Goal: Task Accomplishment & Management: Use online tool/utility

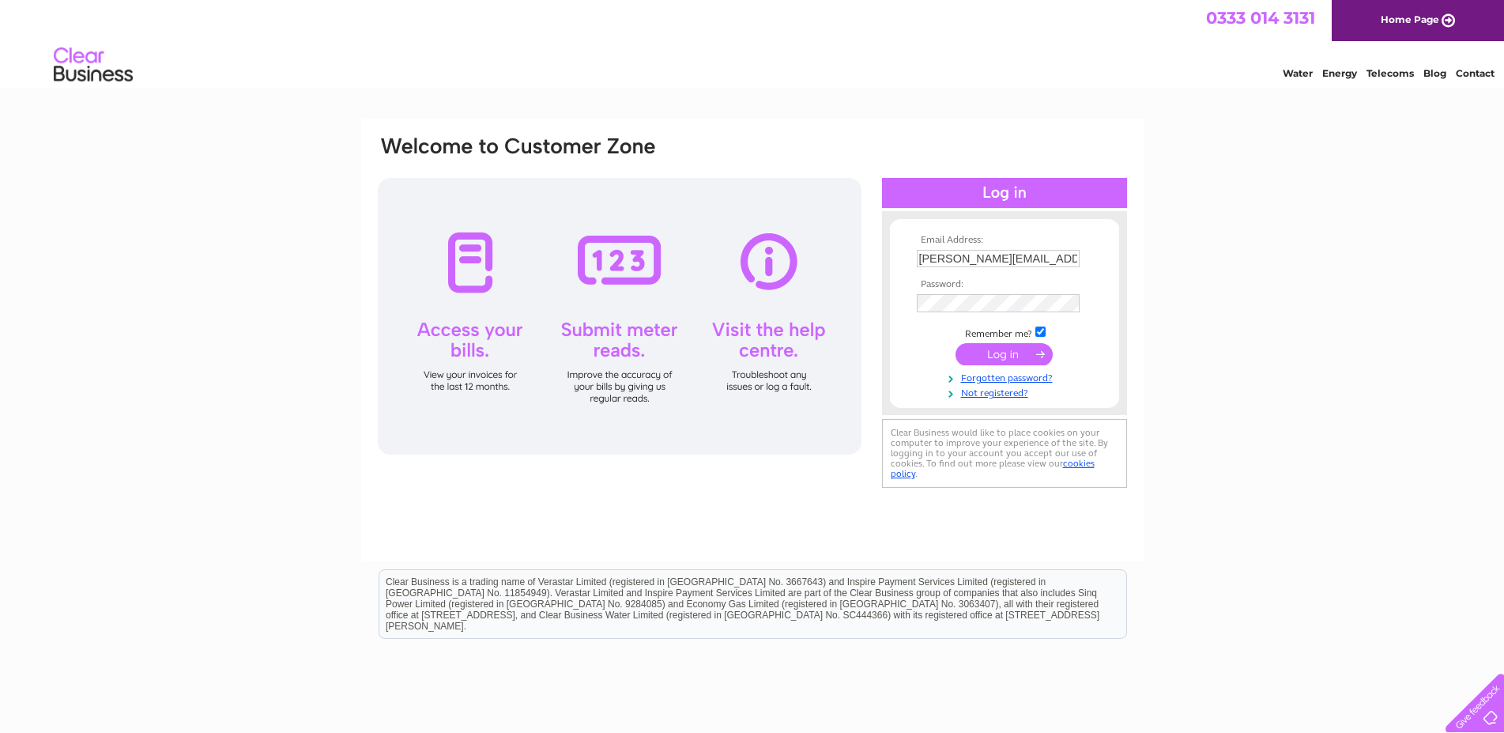
click at [1029, 358] on input "submit" at bounding box center [1004, 354] width 97 height 22
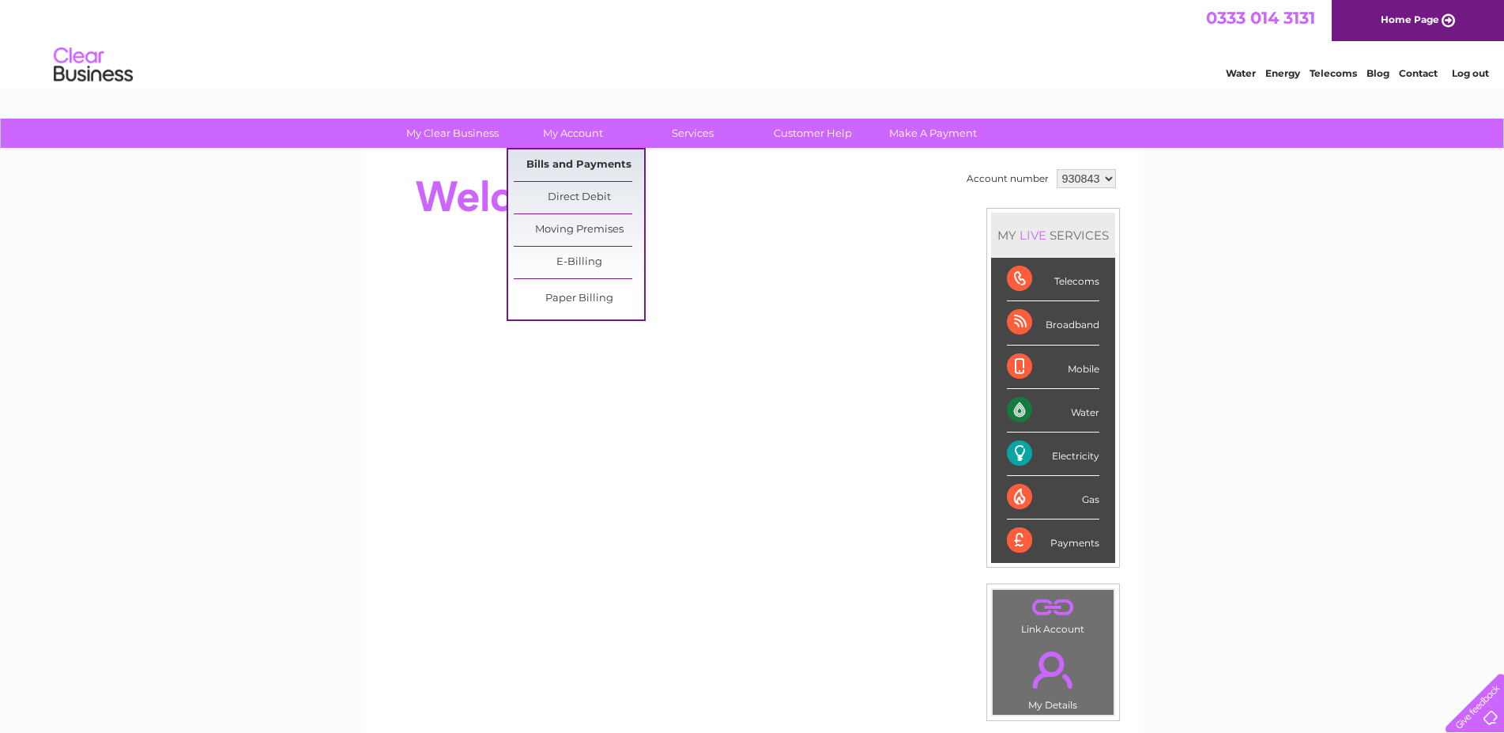
click at [569, 164] on link "Bills and Payments" at bounding box center [579, 165] width 130 height 32
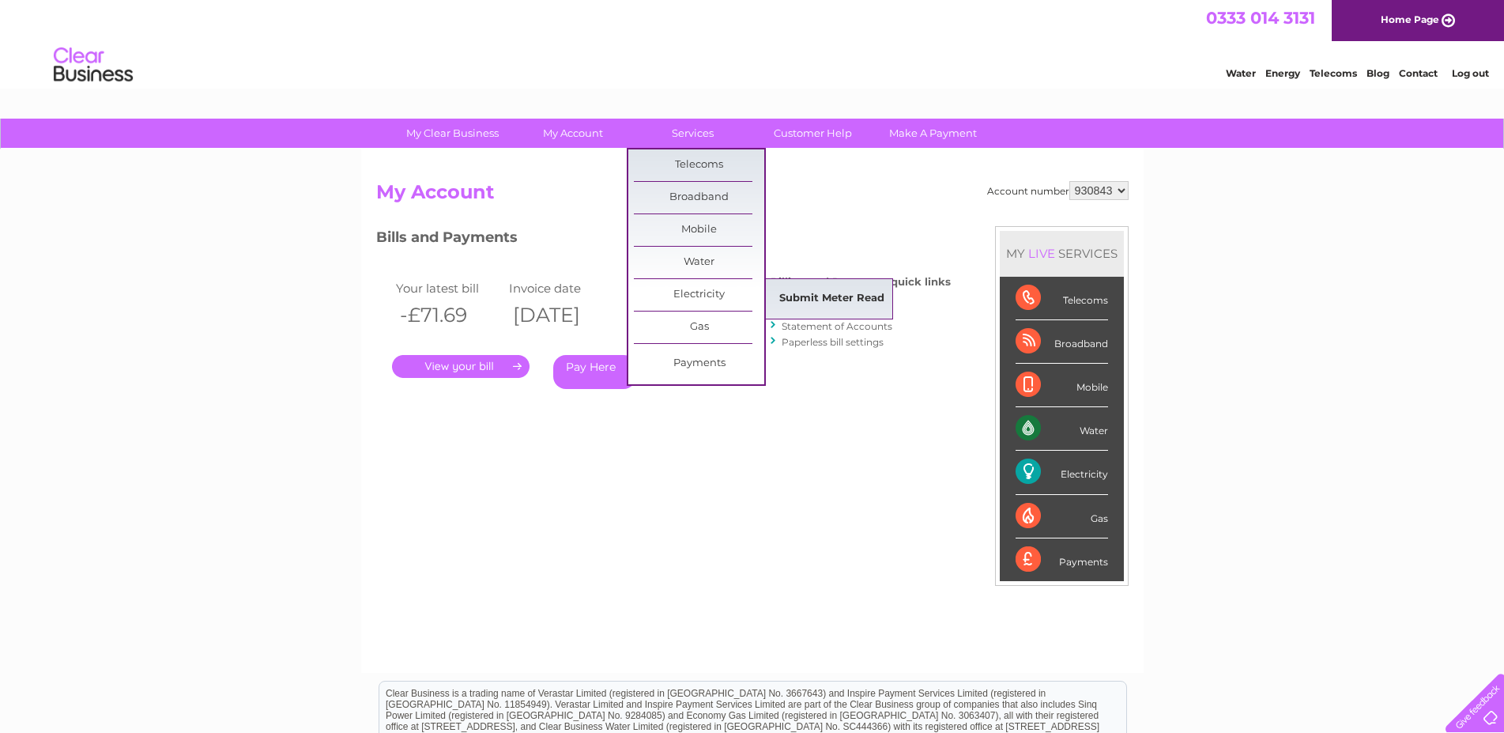
click at [814, 290] on link "Submit Meter Read" at bounding box center [832, 299] width 130 height 32
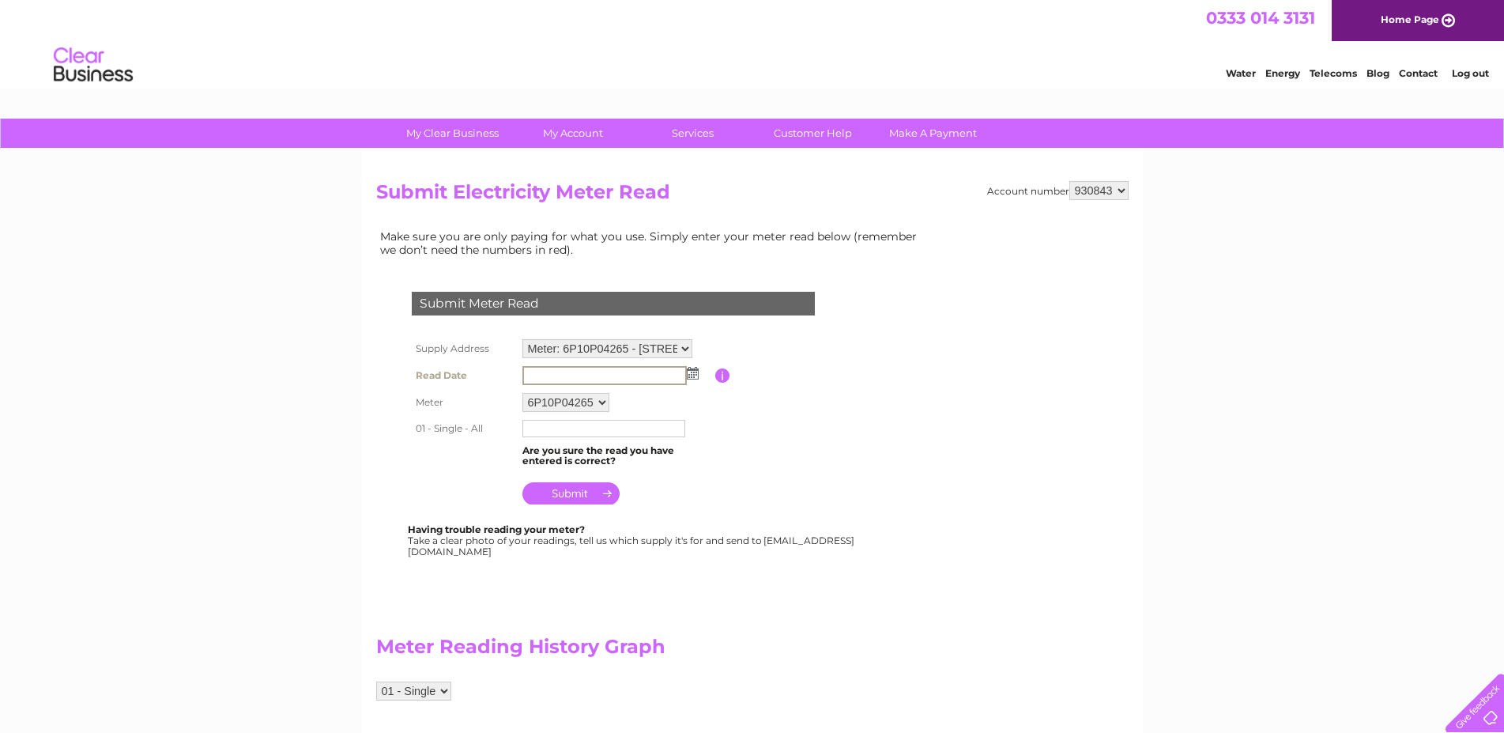
click at [641, 372] on input "text" at bounding box center [604, 375] width 164 height 19
click at [696, 373] on img at bounding box center [691, 372] width 12 height 13
click at [568, 458] on link "8" at bounding box center [561, 459] width 25 height 16
type input "2025/09/08"
click at [587, 432] on input "text" at bounding box center [604, 427] width 164 height 19
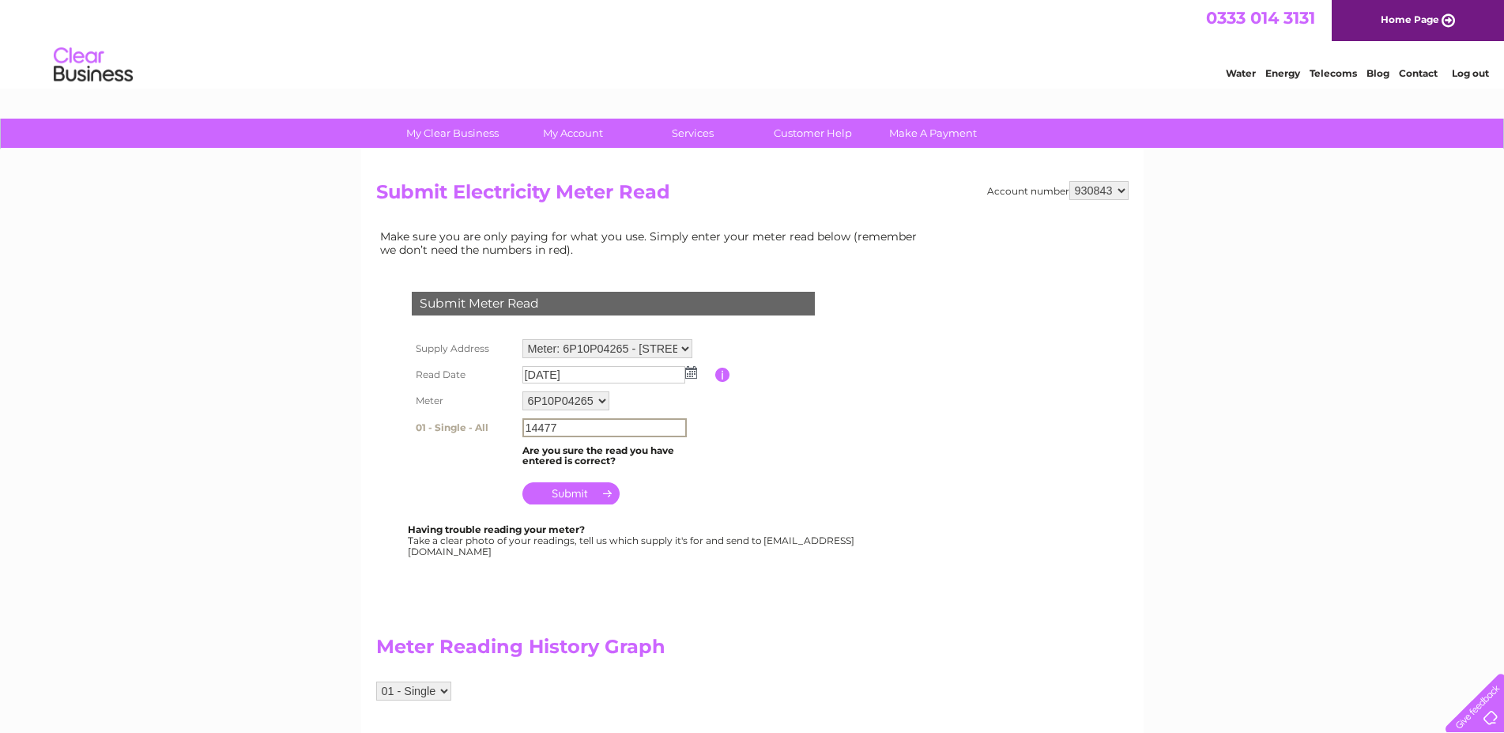
type input "14477"
click at [584, 491] on input "submit" at bounding box center [570, 493] width 97 height 22
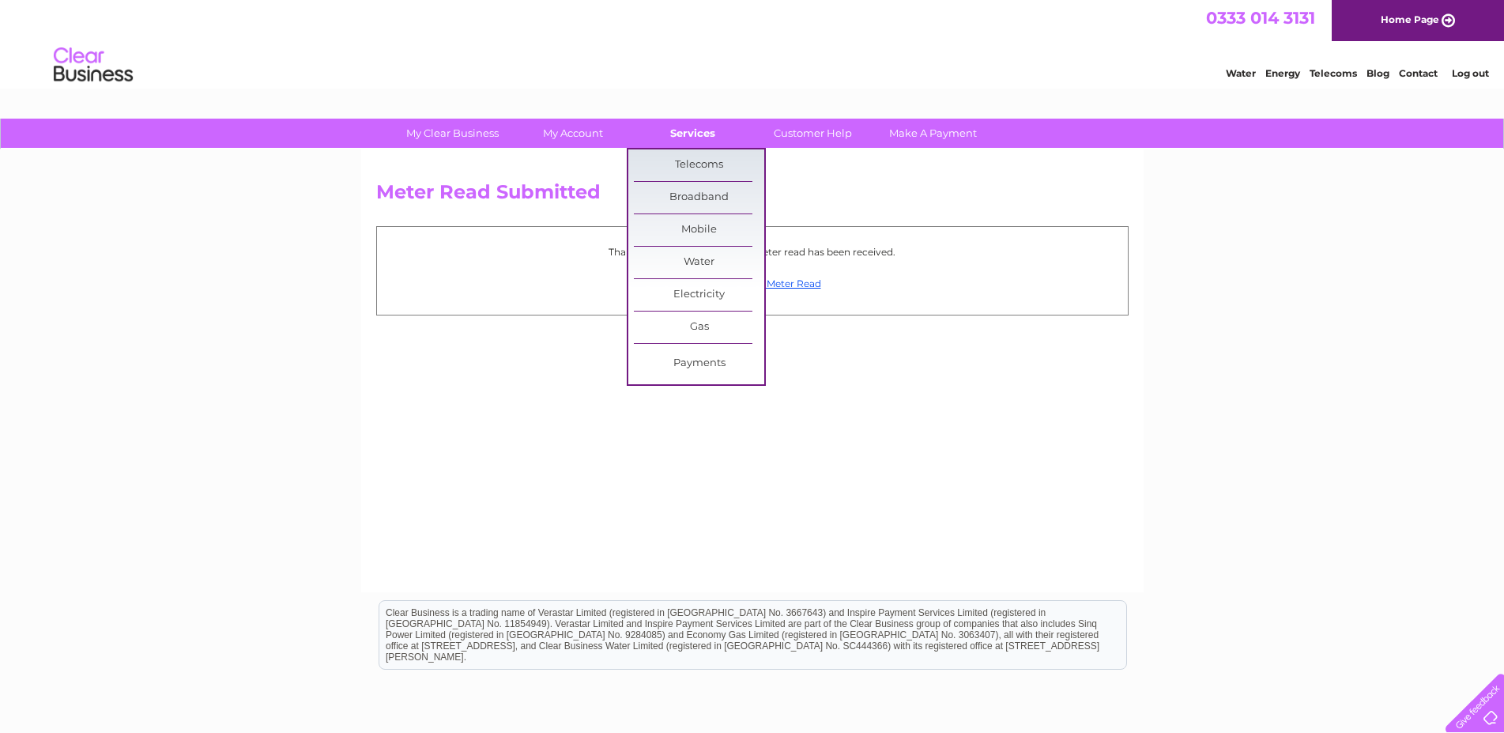
click at [688, 136] on link "Services" at bounding box center [693, 133] width 130 height 29
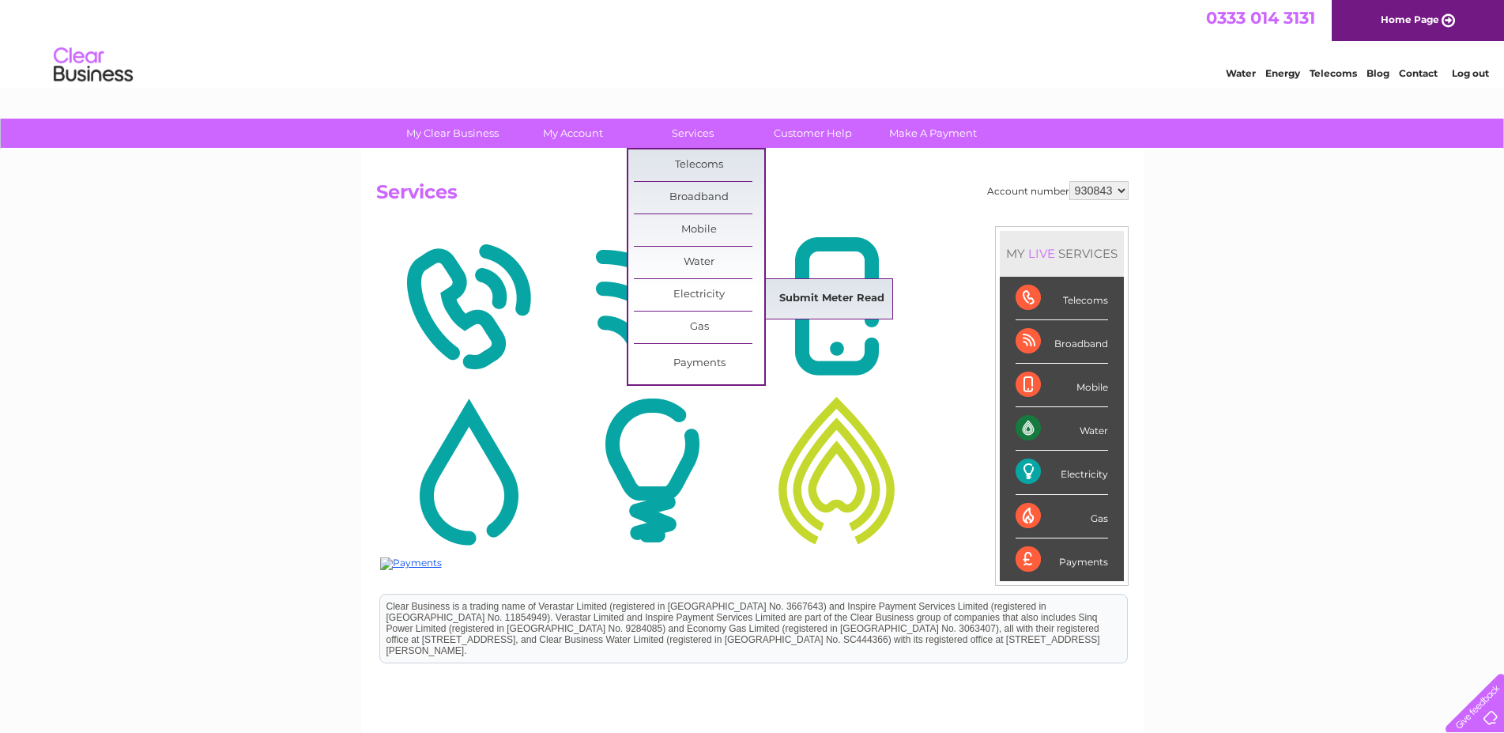
click at [817, 296] on link "Submit Meter Read" at bounding box center [832, 299] width 130 height 32
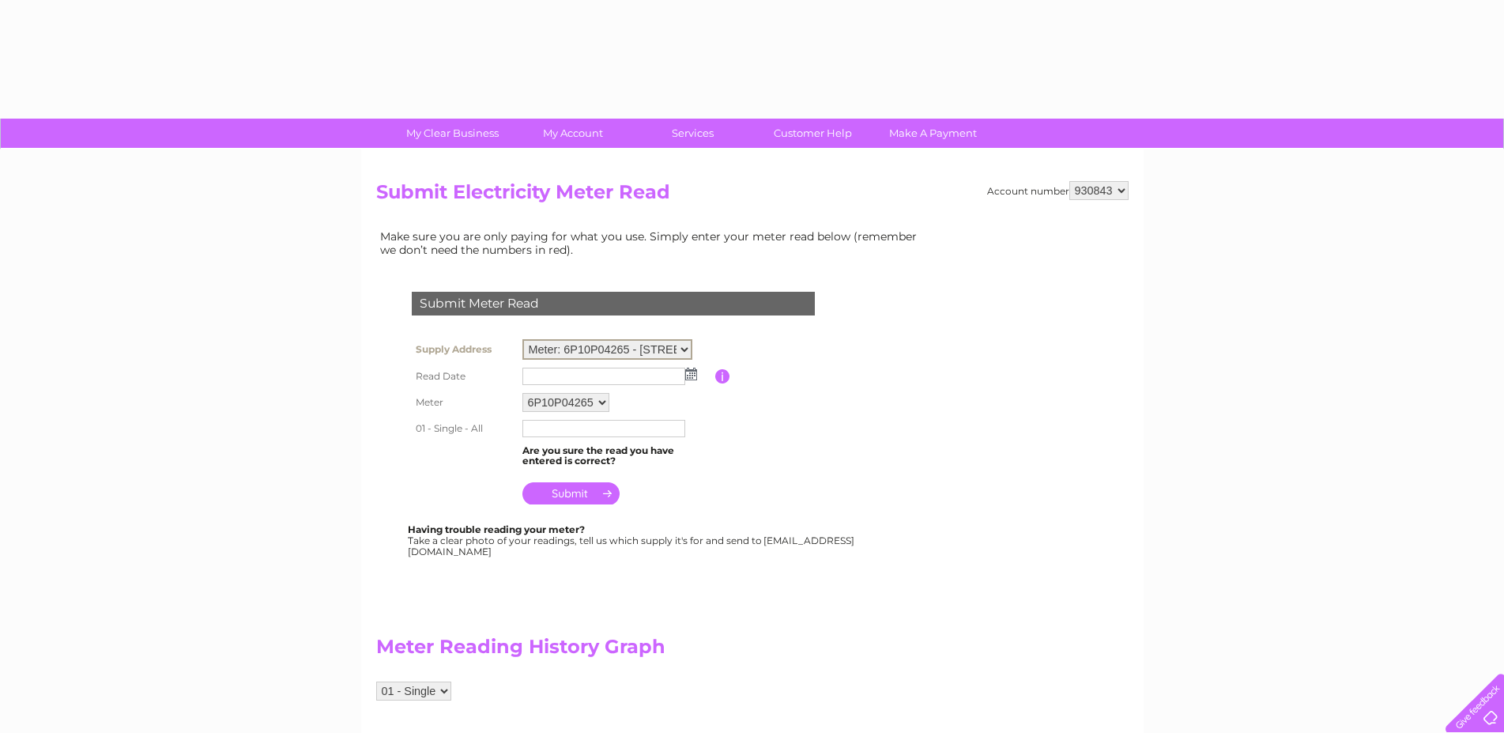
click at [522, 339] on select "Meter: 6P10P04265 - [STREET_ADDRESS] Meter: 3410P03167 - [STREET_ADDRESS]" at bounding box center [607, 349] width 170 height 21
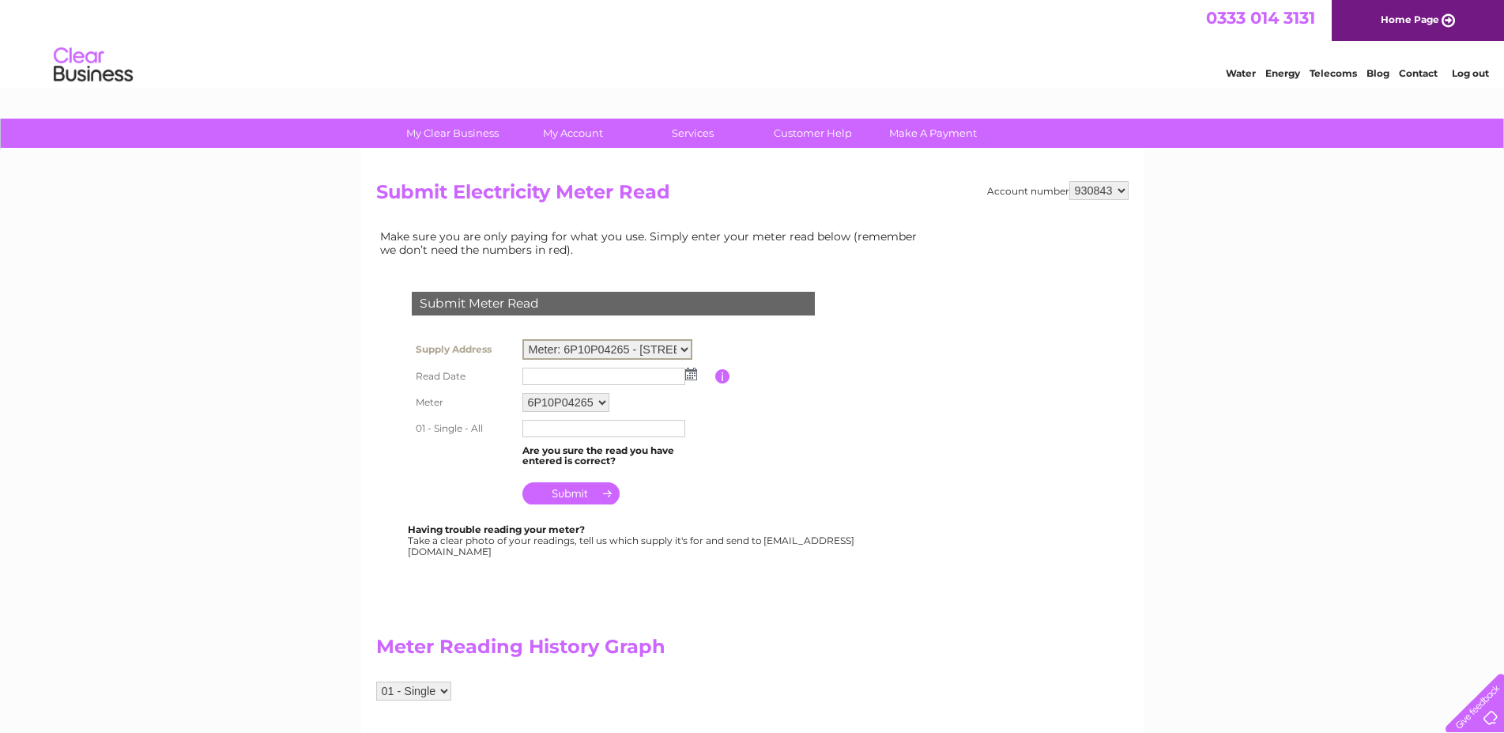
select select "129672"
click option "Meter: 3410P03167 - 63 Main Street, Rutherglen, Glasgow, G73 2JH" at bounding box center [0, 0] width 0 height 0
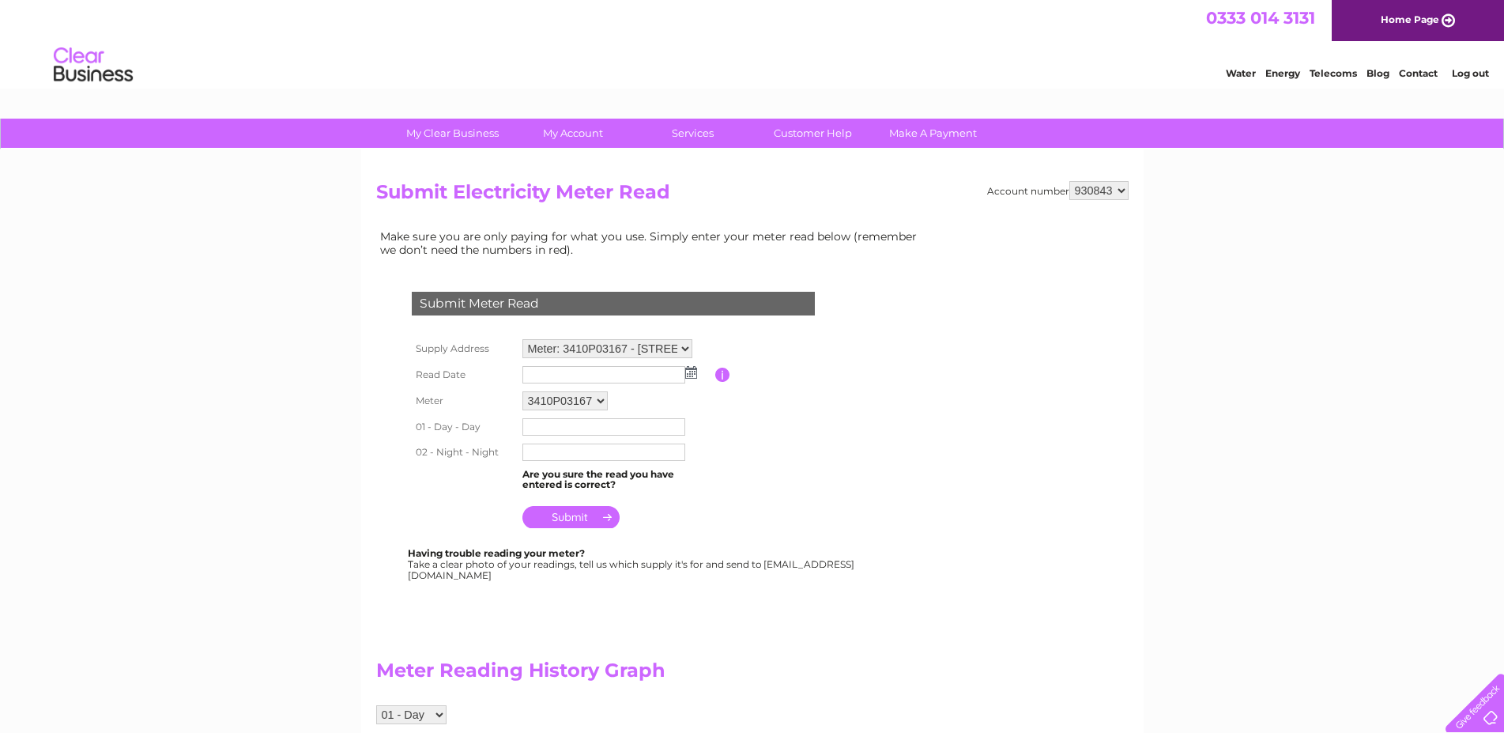
click at [690, 371] on img at bounding box center [691, 372] width 12 height 13
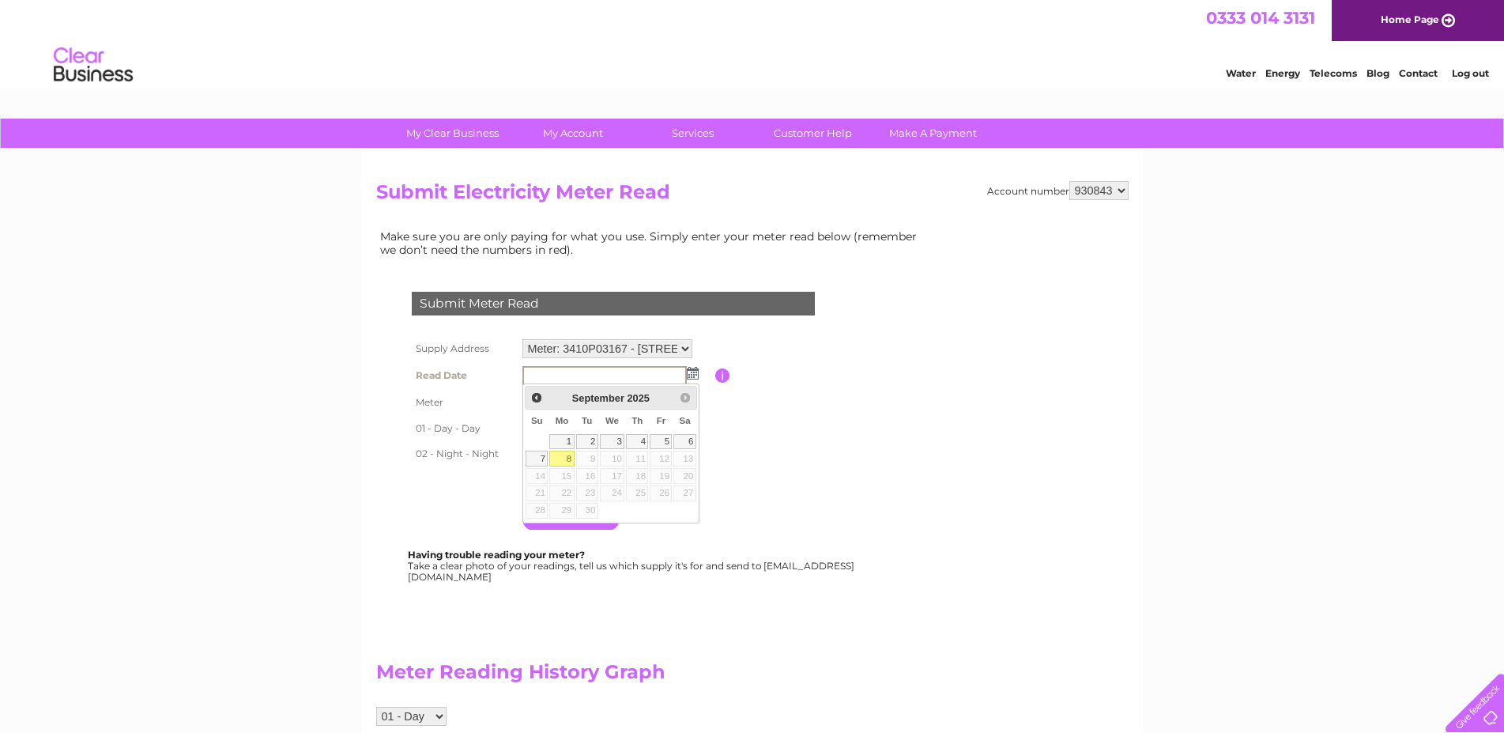
click at [561, 455] on link "8" at bounding box center [561, 459] width 25 height 16
type input "2025/09/08"
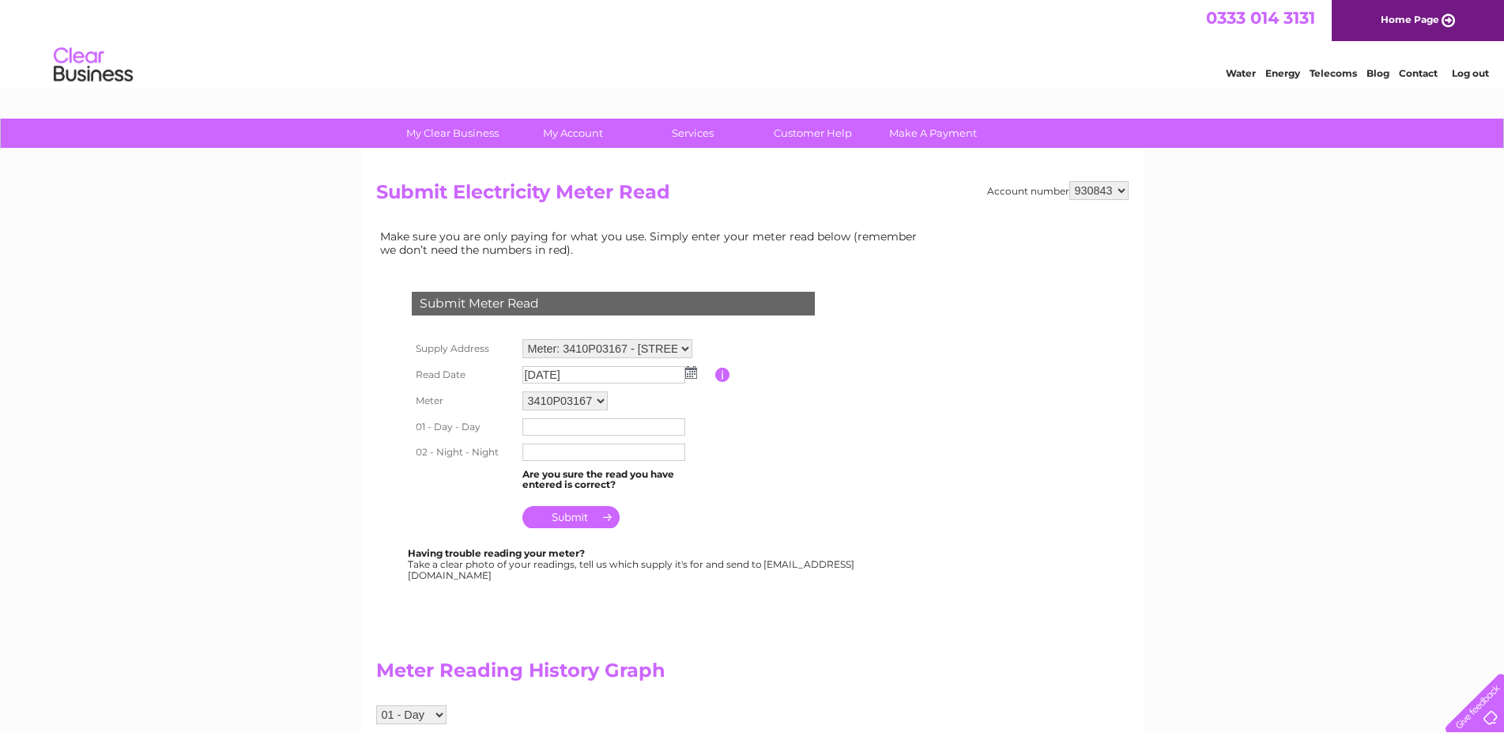
click at [758, 421] on table "Supply Address Meter: 6P10P04265 - 63 Main Street, Rutherglen, Glasgow, G73 2JH…" at bounding box center [632, 434] width 449 height 198
click at [598, 423] on input "text" at bounding box center [603, 426] width 163 height 17
type input "52100"
click at [605, 459] on input "text" at bounding box center [603, 453] width 163 height 17
type input "56992"
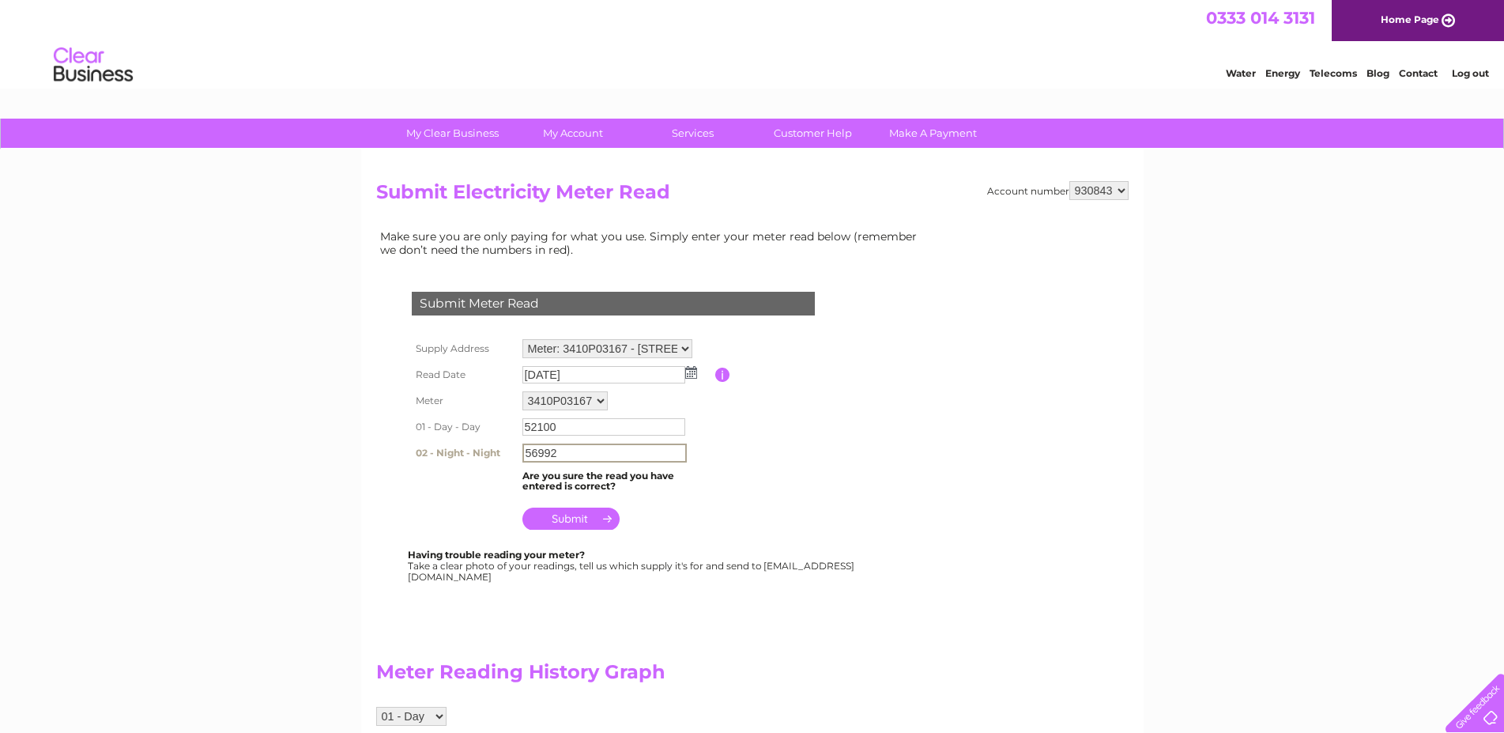
click at [579, 521] on input "submit" at bounding box center [570, 518] width 97 height 22
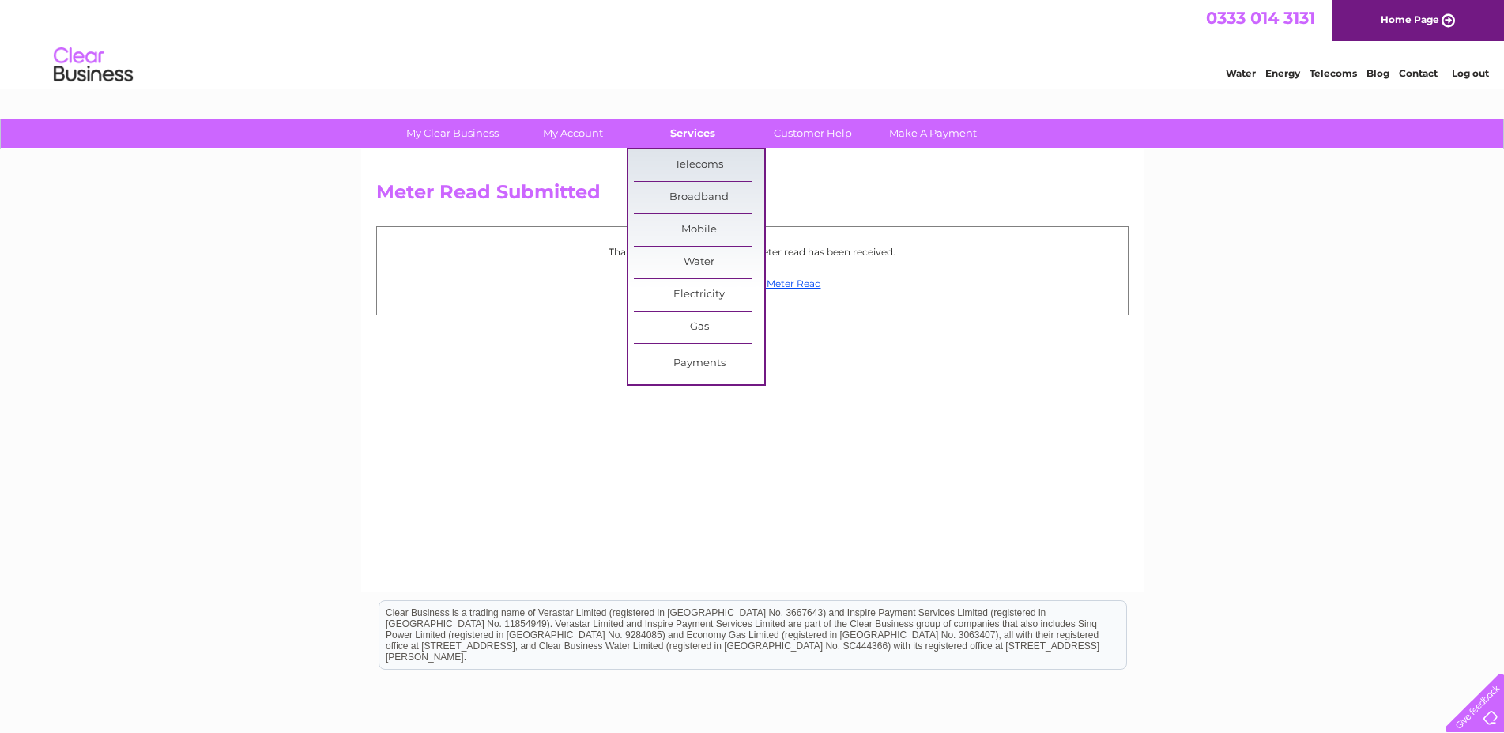
click at [693, 142] on link "Services" at bounding box center [693, 133] width 130 height 29
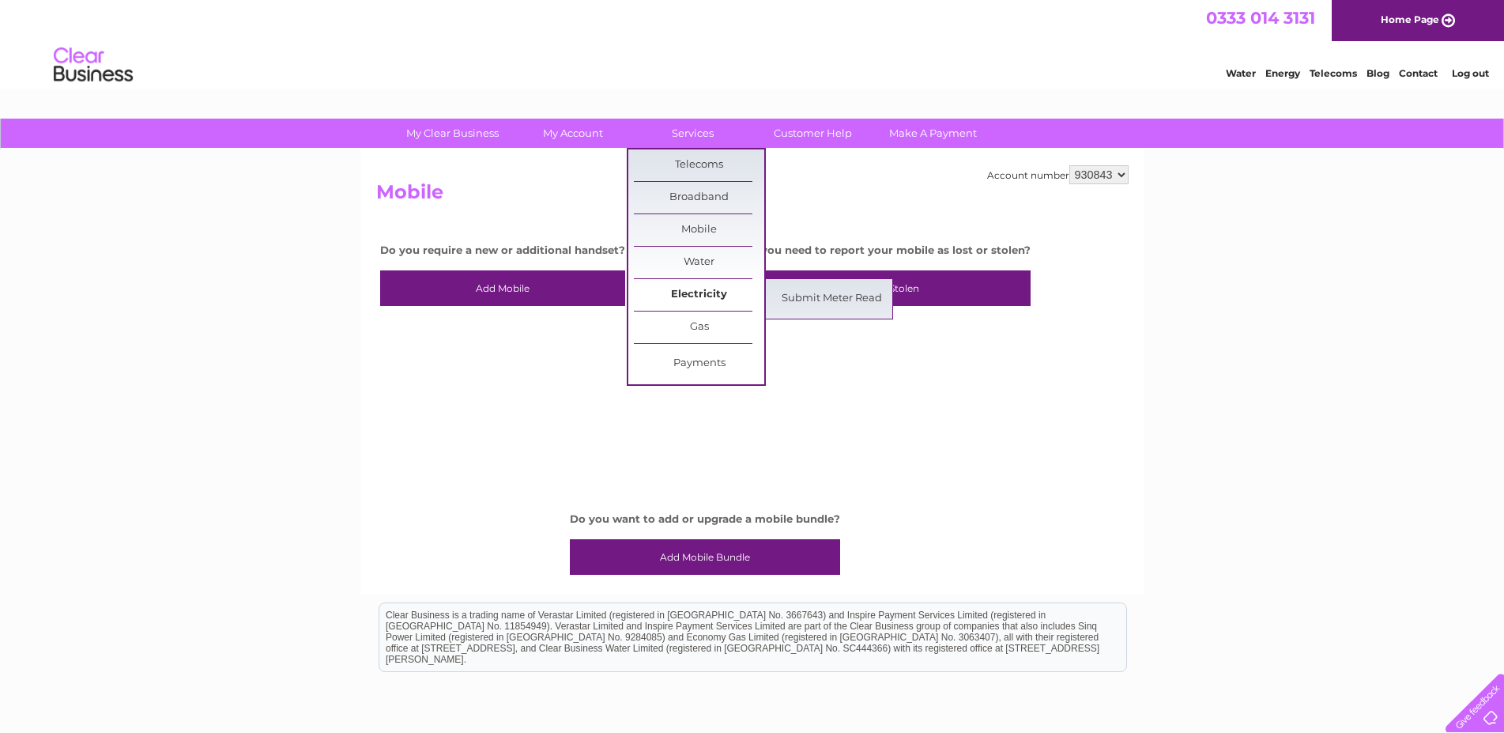
click at [703, 294] on link "Electricity" at bounding box center [699, 295] width 130 height 32
click at [843, 299] on link "Submit Meter Read" at bounding box center [832, 299] width 130 height 32
click at [834, 293] on link "Submit Meter Read" at bounding box center [832, 299] width 130 height 32
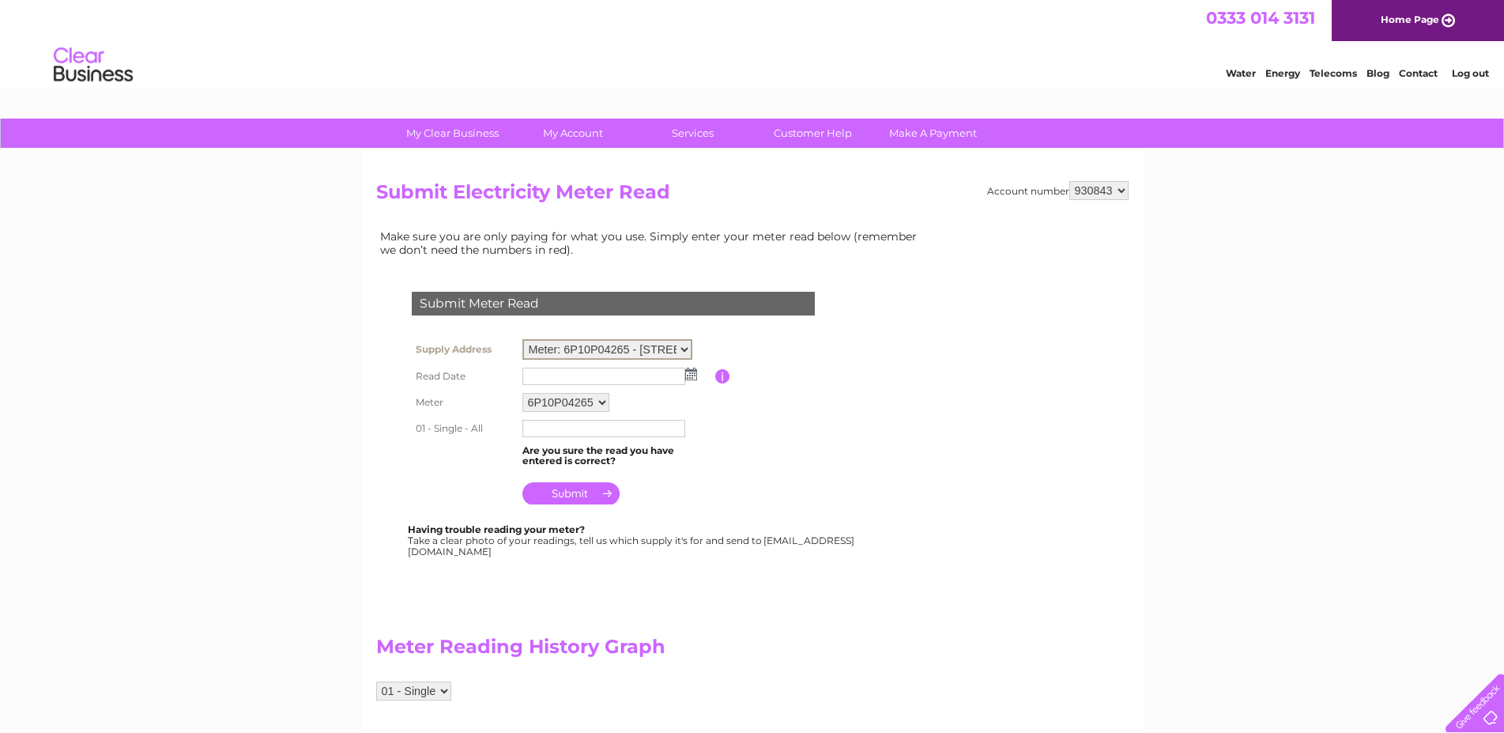
click at [522, 339] on select "Meter: 6P10P04265 - [STREET_ADDRESS] Meter: 3410P03167 - [STREET_ADDRESS]" at bounding box center [607, 349] width 170 height 21
select select "129672"
click option "Meter: 3410P03167 - [STREET_ADDRESS]" at bounding box center [0, 0] width 0 height 0
